Goal: Check status: Check status

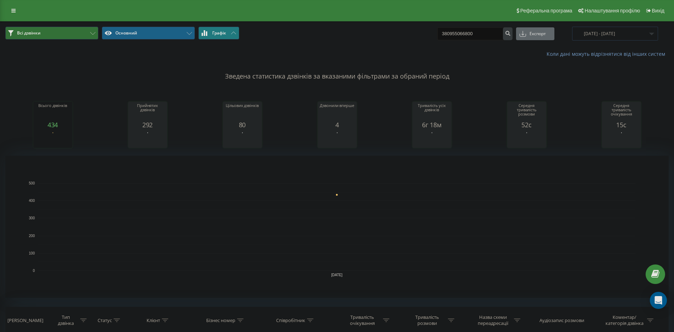
type input "380955066800"
click at [511, 33] on icon "submit" at bounding box center [508, 32] width 6 height 4
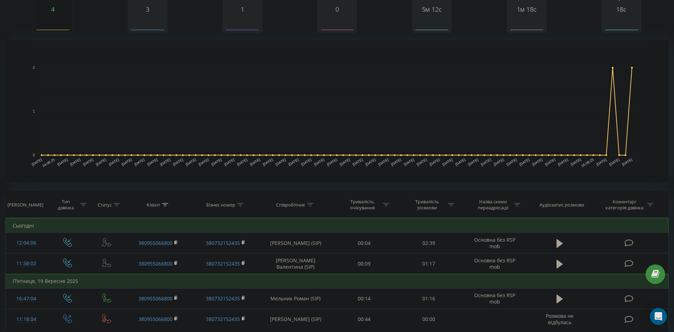
scroll to position [177, 0]
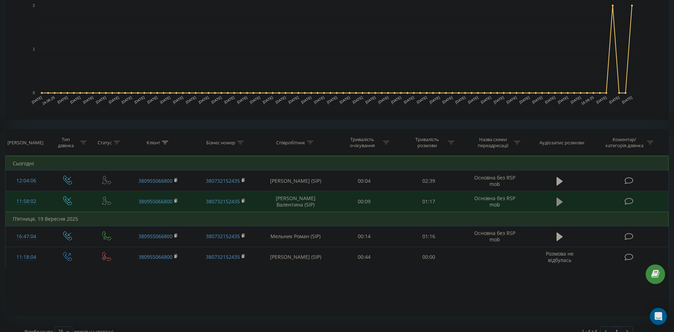
click at [560, 201] on icon at bounding box center [560, 201] width 6 height 9
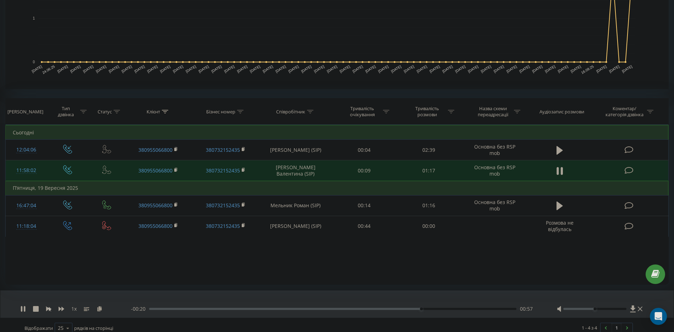
scroll to position [215, 0]
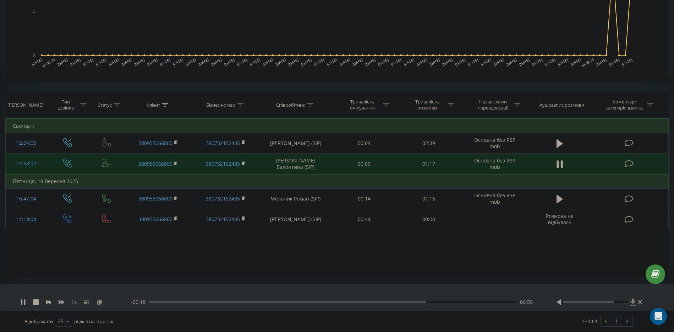
drag, startPoint x: 594, startPoint y: 301, endPoint x: 633, endPoint y: 302, distance: 39.4
click at [633, 302] on div at bounding box center [600, 301] width 87 height 7
drag, startPoint x: 614, startPoint y: 302, endPoint x: 628, endPoint y: 303, distance: 13.6
click at [628, 303] on div at bounding box center [600, 301] width 87 height 7
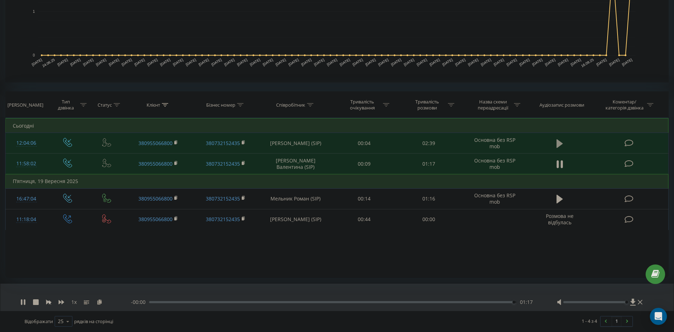
click at [559, 141] on icon at bounding box center [560, 143] width 6 height 9
